Goal: Check status: Check status

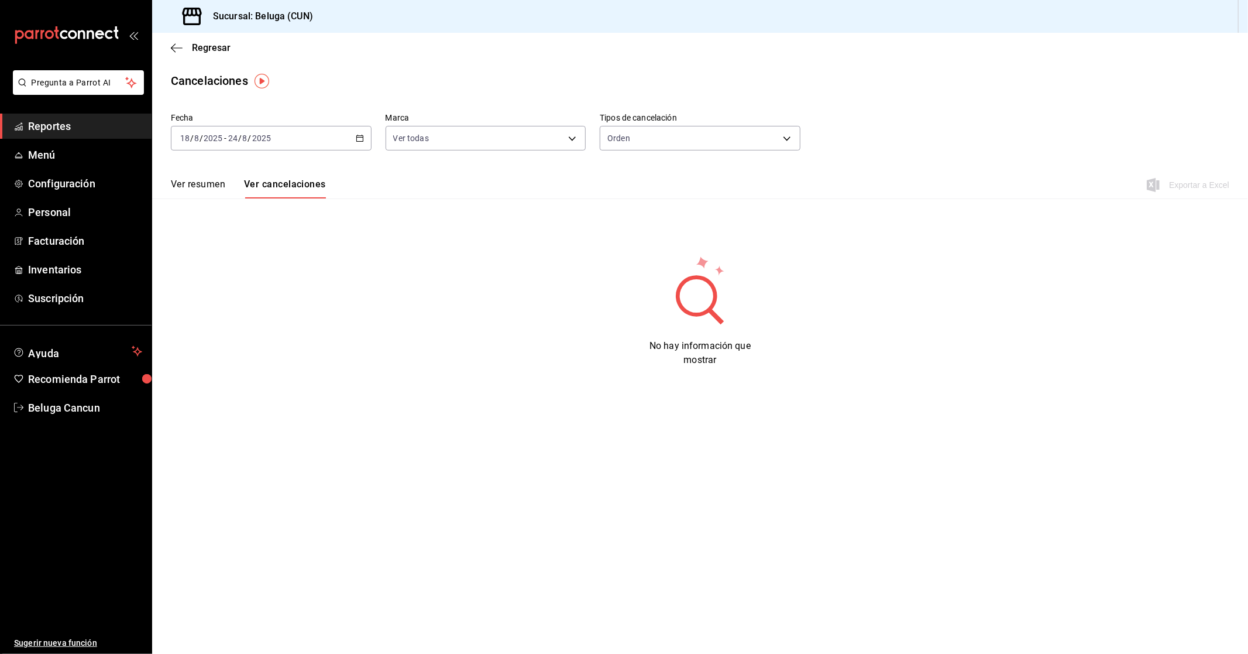
click at [57, 132] on span "Reportes" at bounding box center [85, 126] width 114 height 16
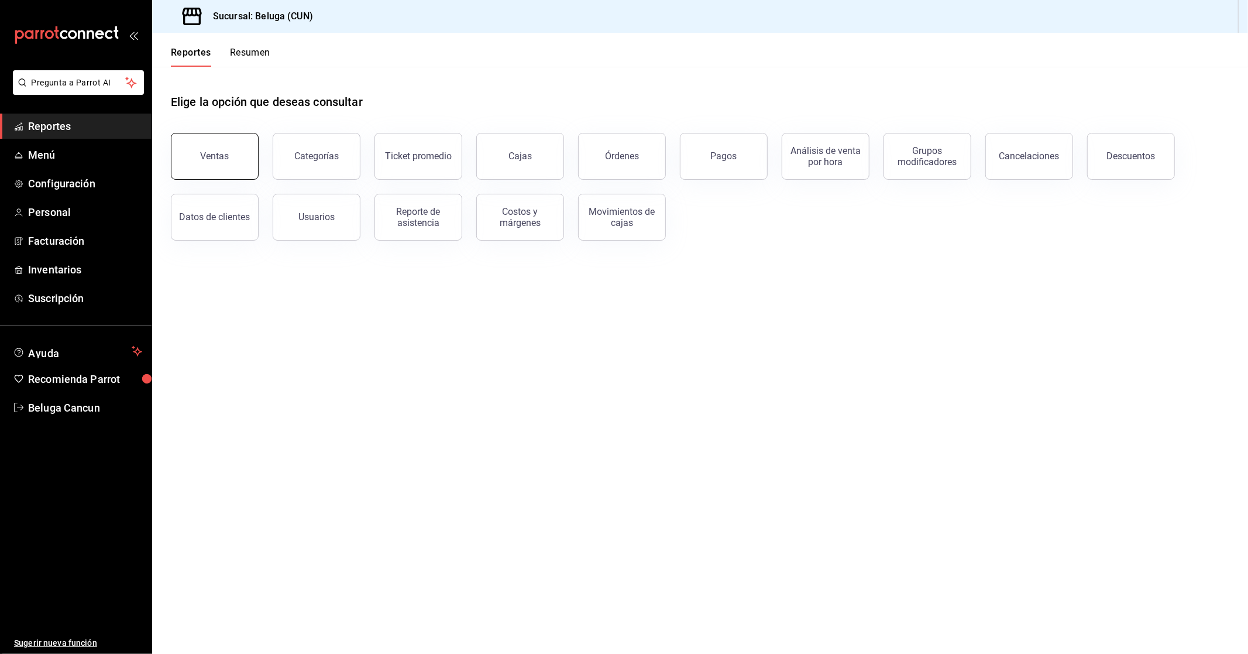
click at [224, 152] on div "Ventas" at bounding box center [215, 155] width 29 height 11
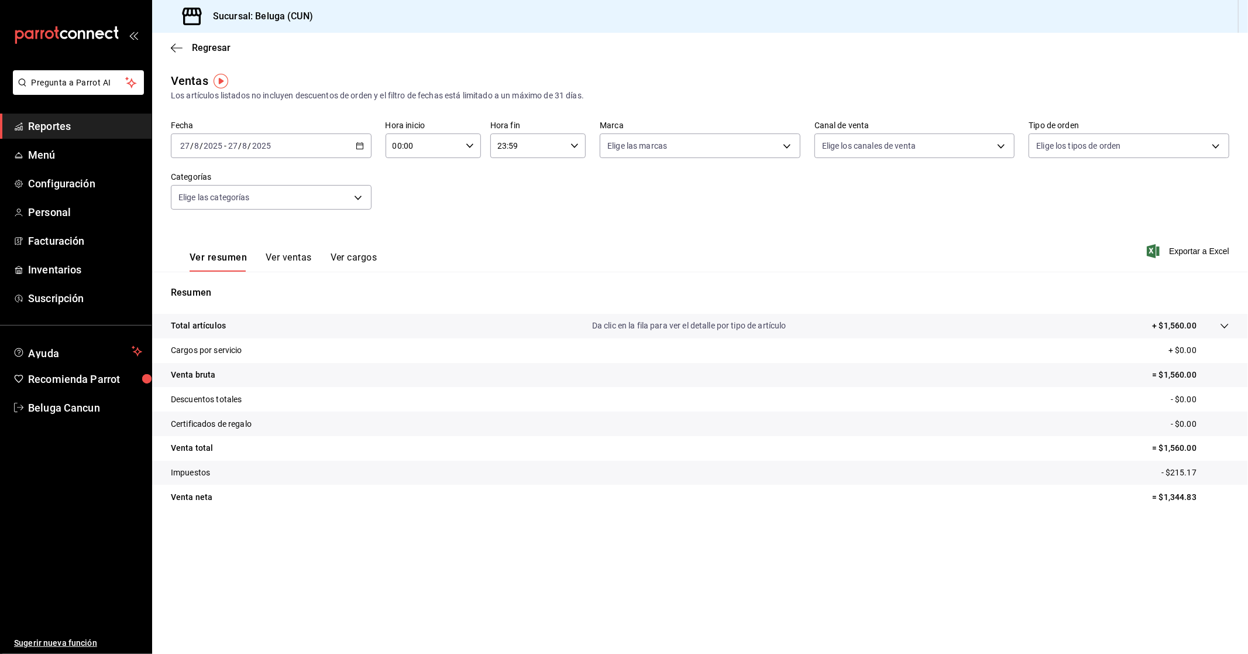
click at [360, 147] on icon "button" at bounding box center [360, 146] width 8 height 8
click at [242, 288] on span "Rango de fechas" at bounding box center [226, 286] width 91 height 12
click at [304, 300] on abbr "18" at bounding box center [306, 301] width 8 height 8
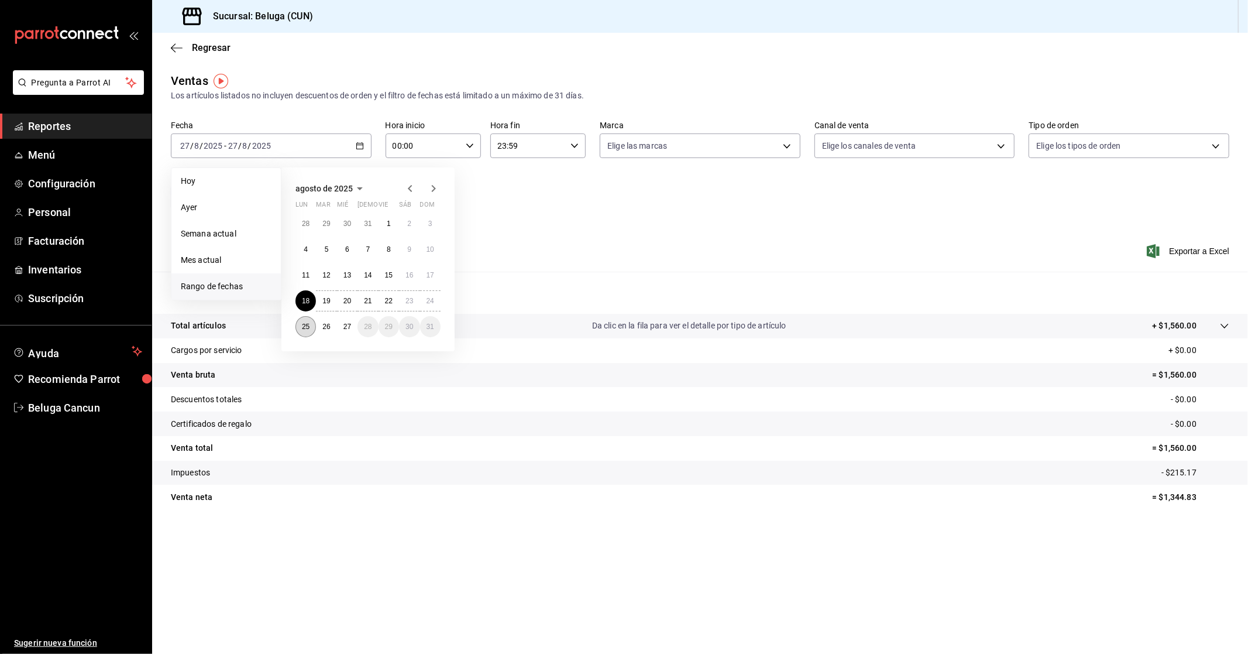
click at [302, 329] on abbr "25" at bounding box center [306, 326] width 8 height 8
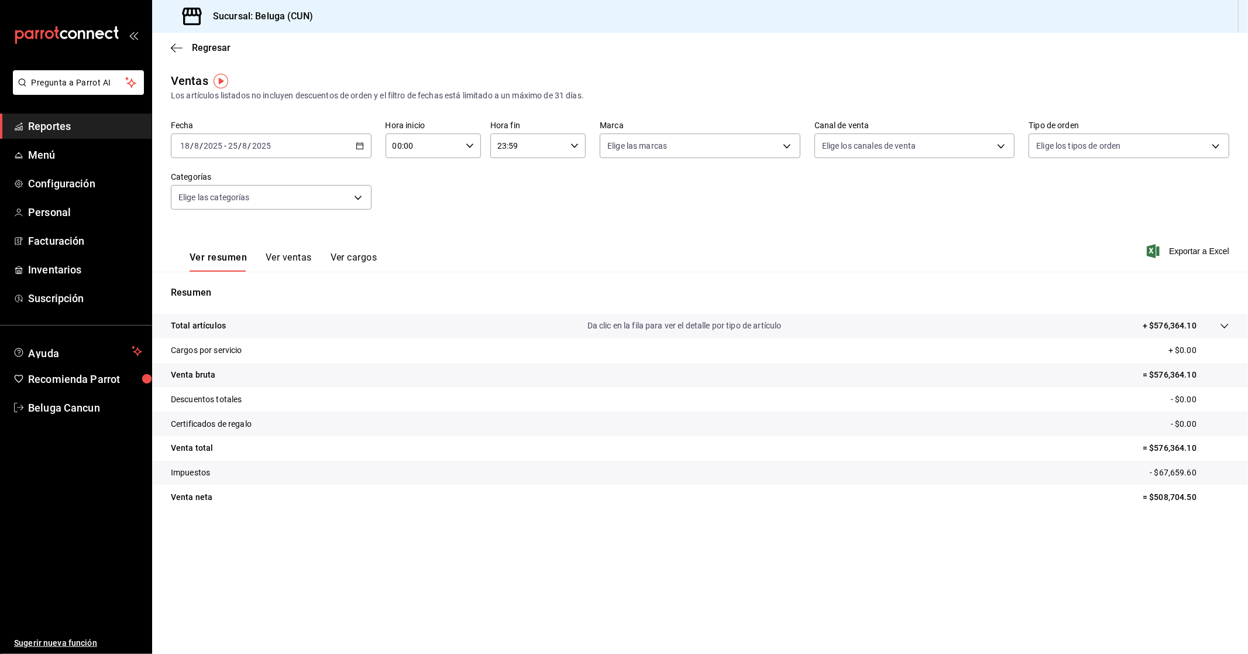
click at [466, 141] on div "00:00 Hora inicio" at bounding box center [433, 145] width 95 height 25
click at [410, 195] on span "10" at bounding box center [409, 197] width 29 height 9
type input "10:00"
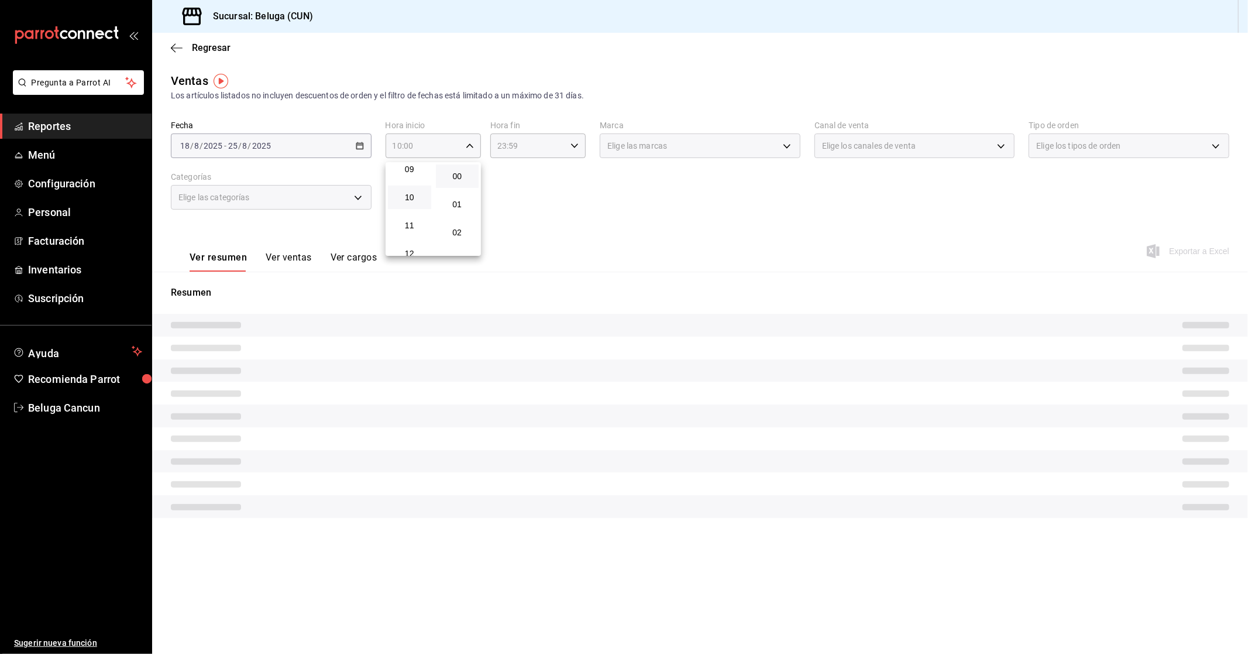
click at [556, 153] on div at bounding box center [624, 327] width 1248 height 654
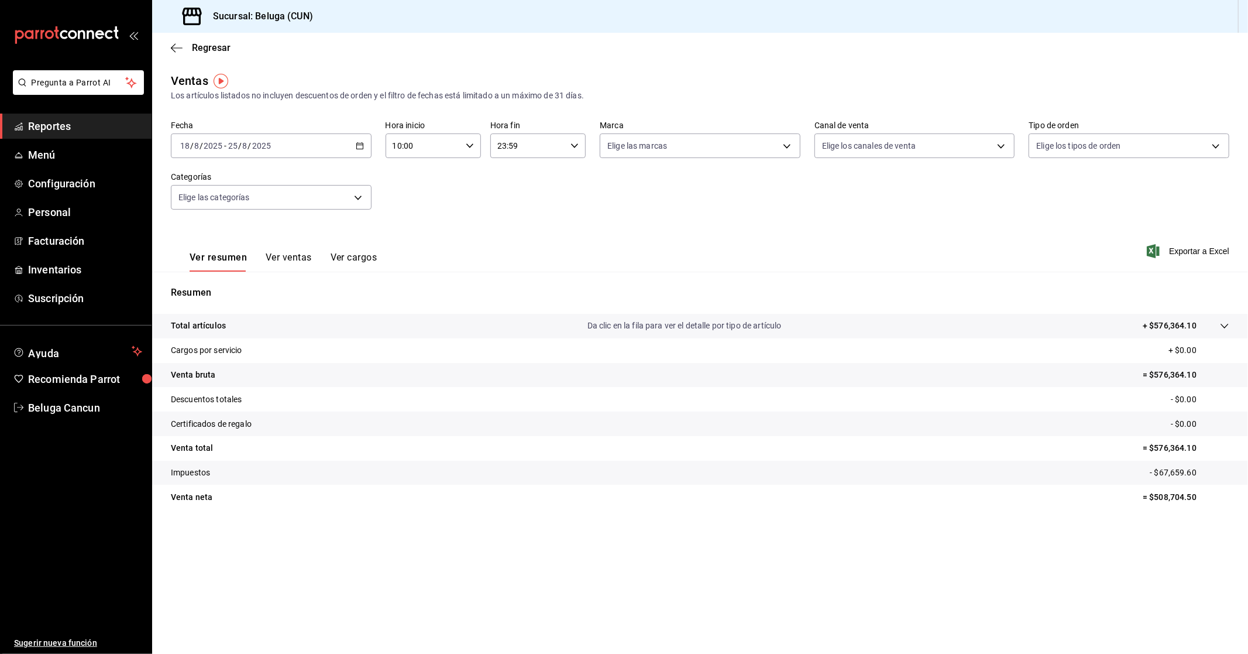
click at [573, 145] on icon "button" at bounding box center [574, 146] width 8 height 8
click at [515, 236] on span "04" at bounding box center [514, 234] width 29 height 9
type input "04:59"
click at [445, 197] on div at bounding box center [624, 327] width 1248 height 654
